Goal: Information Seeking & Learning: Learn about a topic

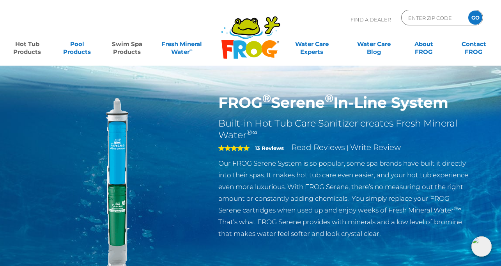
click at [126, 52] on link "Swim Spa Products" at bounding box center [127, 44] width 39 height 16
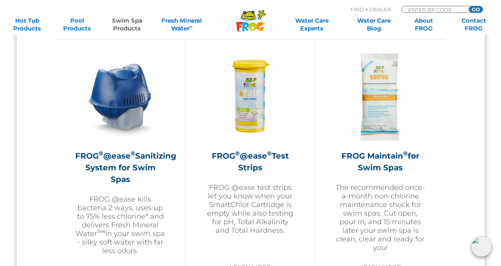
scroll to position [699, 0]
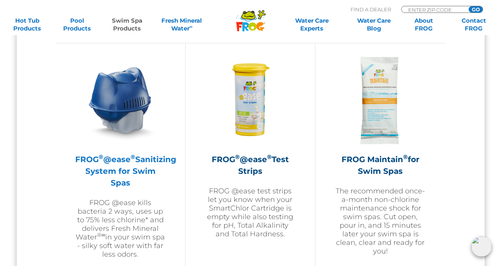
click at [135, 131] on img at bounding box center [120, 100] width 91 height 91
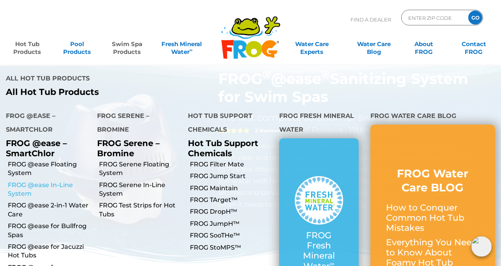
scroll to position [26, 0]
click at [51, 242] on link "FROG @ease for Jacuzzi Hot Tubs" at bounding box center [50, 251] width 84 height 18
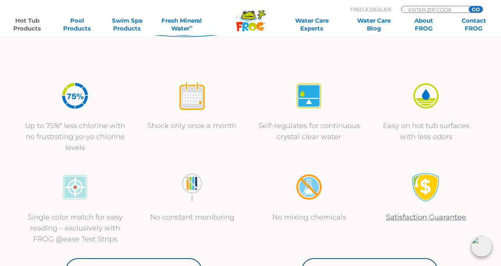
scroll to position [386, 0]
